Goal: Check status: Check status

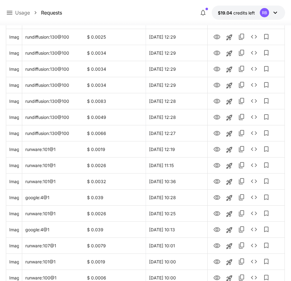
scroll to position [697, 0]
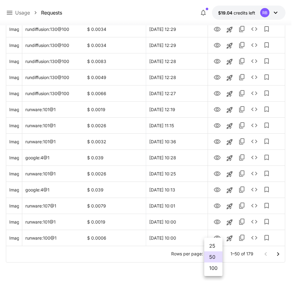
click at [218, 271] on li "100" at bounding box center [213, 267] width 18 height 11
type input "***"
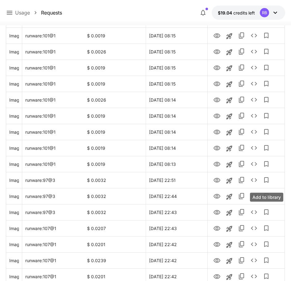
scroll to position [1499, 0]
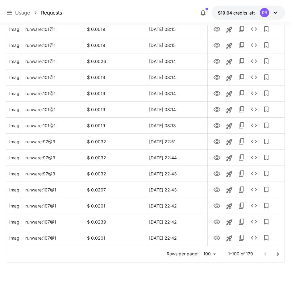
click at [277, 256] on icon "Go to next page" at bounding box center [277, 253] width 7 height 7
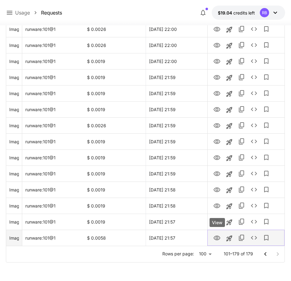
click at [213, 239] on icon "View" at bounding box center [216, 237] width 7 height 7
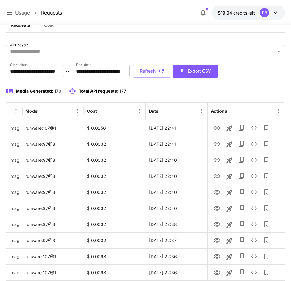
scroll to position [0, 0]
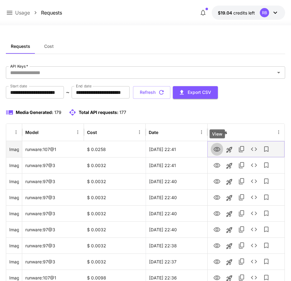
click at [217, 150] on icon "View" at bounding box center [216, 149] width 7 height 5
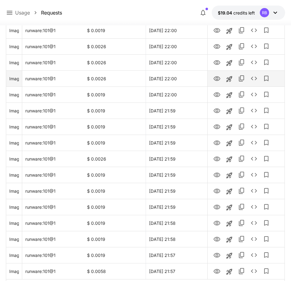
scroll to position [1163, 0]
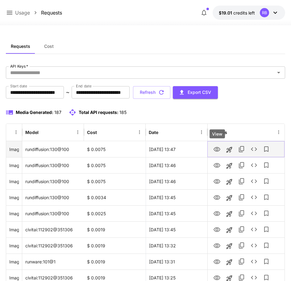
click at [215, 150] on icon "View" at bounding box center [216, 149] width 7 height 7
